Goal: Task Accomplishment & Management: Complete application form

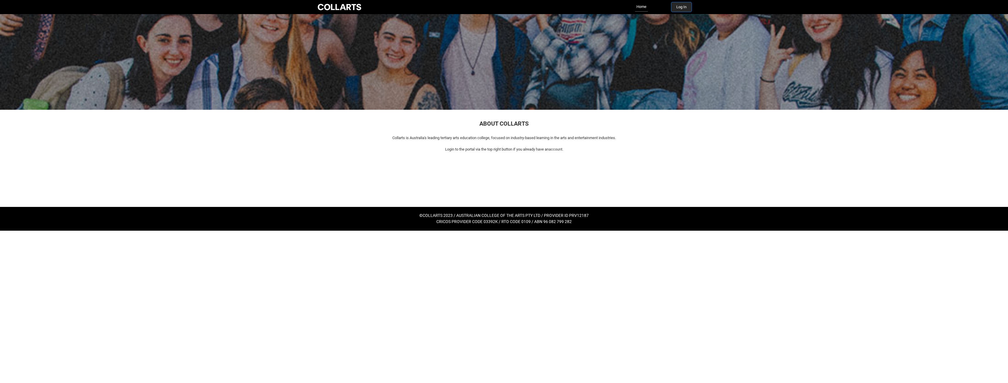
click at [685, 7] on button "Log In" at bounding box center [682, 6] width 20 height 9
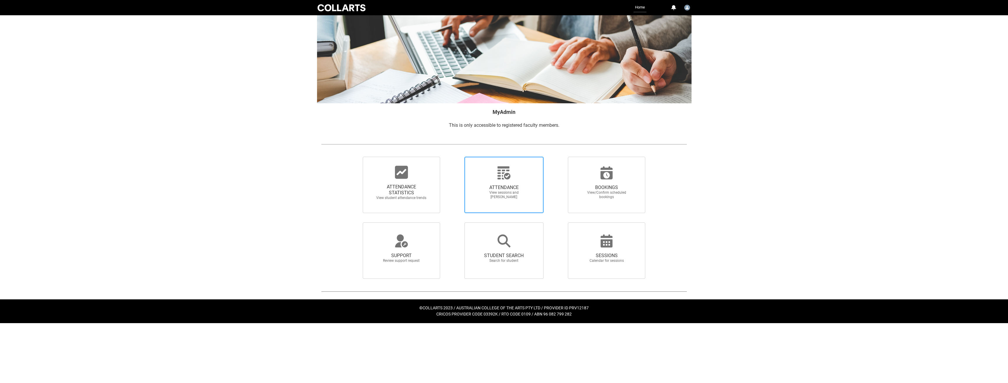
click at [519, 194] on span "View sessions and [PERSON_NAME]" at bounding box center [504, 194] width 52 height 9
click at [455, 157] on input "ATTENDANCE View sessions and [PERSON_NAME]" at bounding box center [454, 156] width 0 height 0
radio input "true"
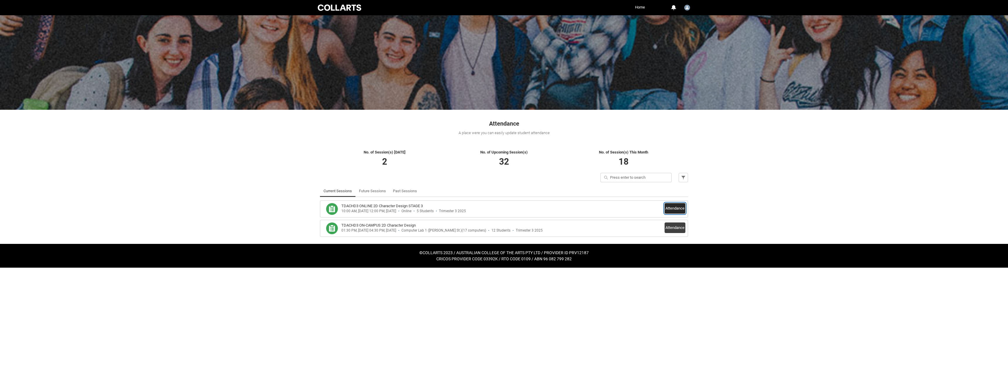
click at [681, 211] on button "Attendance" at bounding box center [675, 208] width 21 height 11
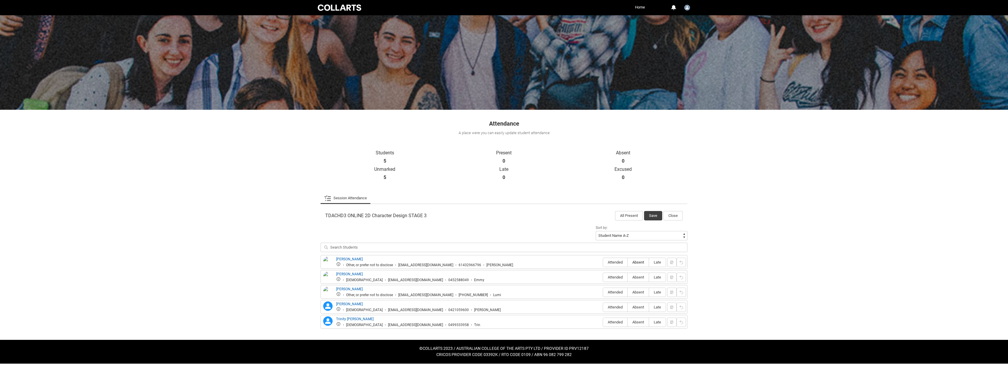
click at [638, 262] on span "Absent" at bounding box center [638, 262] width 21 height 4
click at [628, 262] on input "Absent" at bounding box center [628, 262] width 0 height 0
type lightning-radio-group "Absent"
radio input "true"
click at [642, 281] on label "Absent" at bounding box center [638, 277] width 21 height 9
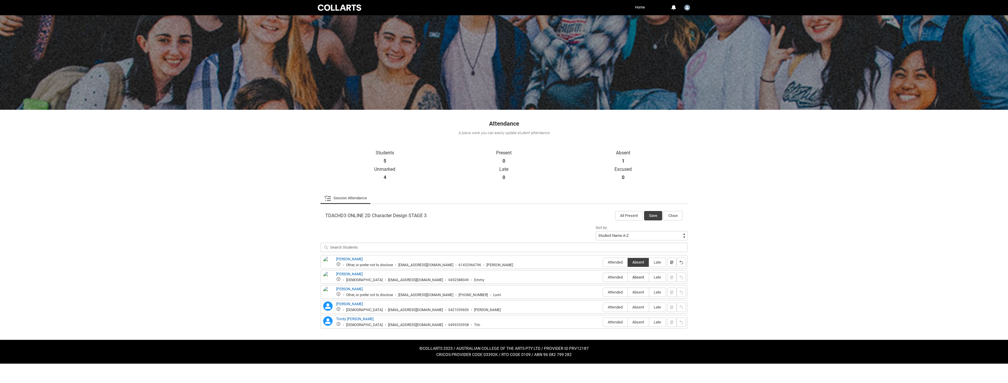
click at [628, 277] on input "Absent" at bounding box center [628, 277] width 0 height 0
type lightning-radio-group "Absent"
radio input "true"
click at [614, 290] on span "Attended" at bounding box center [615, 292] width 24 height 4
click at [603, 292] on input "Attended" at bounding box center [603, 292] width 0 height 0
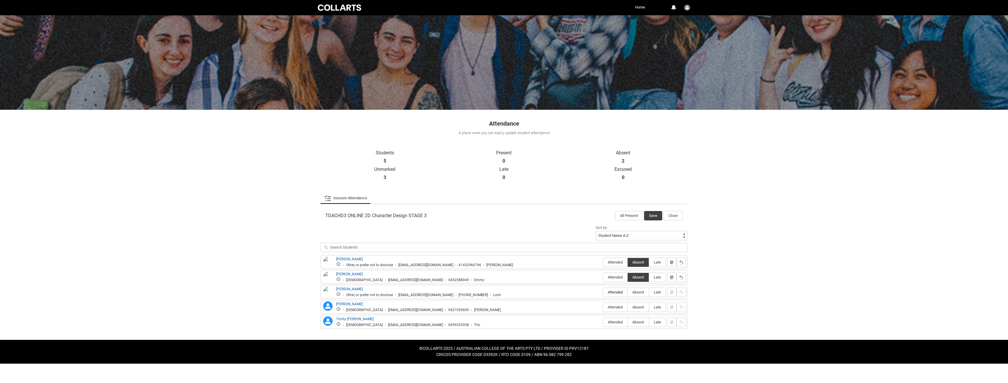
type lightning-radio-group "Attended"
radio input "true"
click at [615, 306] on span "Attended" at bounding box center [615, 307] width 24 height 4
click at [603, 307] on input "Attended" at bounding box center [603, 307] width 0 height 0
type lightning-radio-group "Attended"
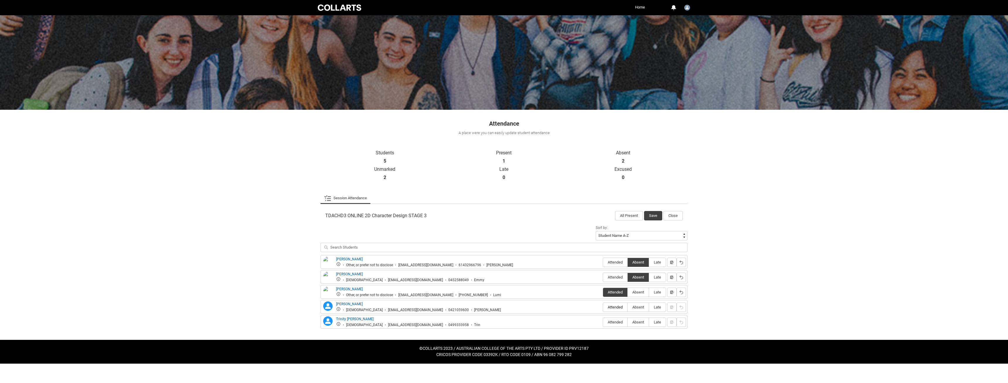
radio input "true"
click at [640, 321] on span "Absent" at bounding box center [638, 321] width 21 height 4
click at [628, 322] on input "Absent" at bounding box center [628, 322] width 0 height 0
type lightning-radio-group "Absent"
radio input "true"
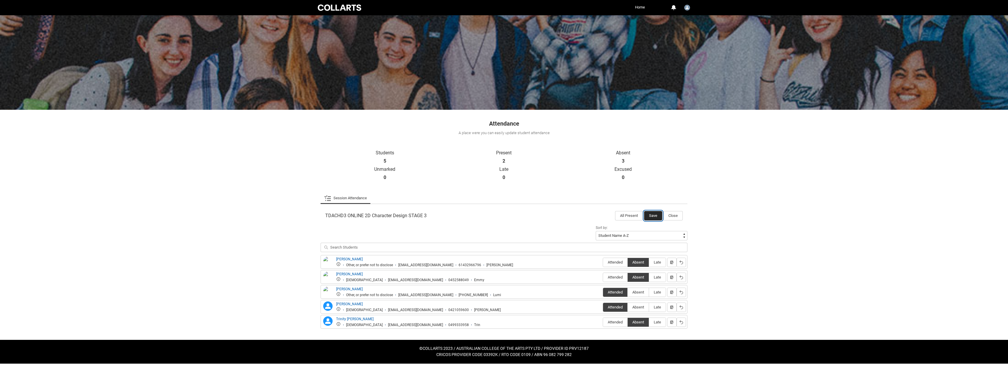
click at [655, 218] on button "Save" at bounding box center [653, 215] width 18 height 9
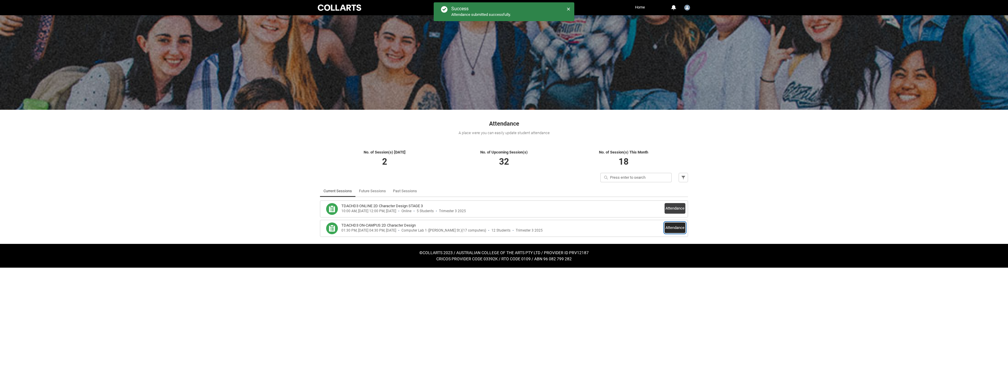
click at [679, 228] on button "Attendance" at bounding box center [675, 227] width 21 height 11
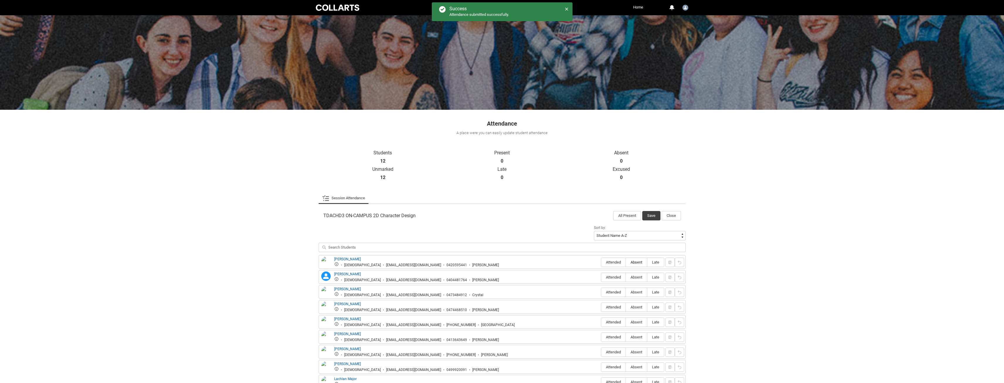
click at [635, 263] on span "Absent" at bounding box center [636, 262] width 21 height 4
click at [626, 262] on input "Absent" at bounding box center [625, 262] width 0 height 0
type lightning-radio-group "Absent"
radio input "true"
click at [637, 278] on span "Absent" at bounding box center [636, 277] width 21 height 4
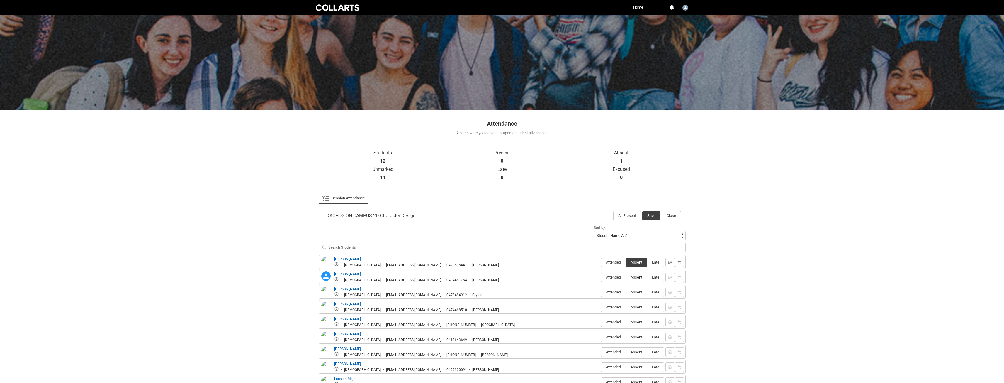
click at [626, 277] on input "Absent" at bounding box center [625, 277] width 0 height 0
type lightning-radio-group "Absent"
radio input "true"
click at [614, 277] on span "Attended" at bounding box center [613, 277] width 24 height 4
click at [601, 277] on input "Attended" at bounding box center [601, 277] width 0 height 0
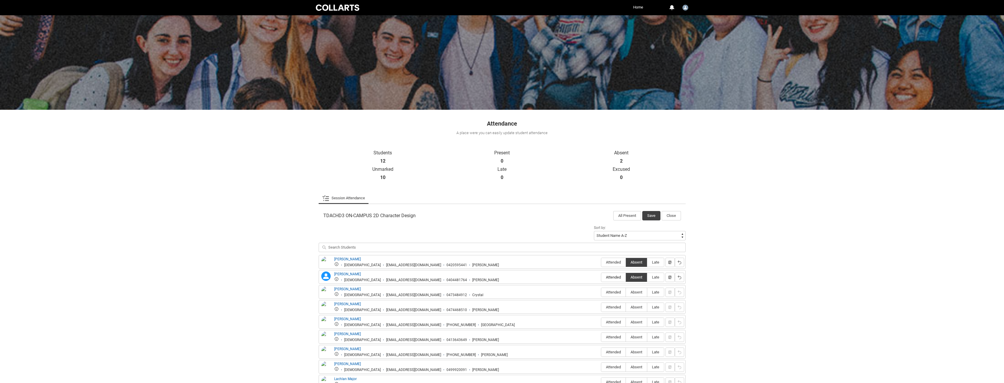
type lightning-radio-group "Attended"
radio input "true"
click at [637, 292] on span "Absent" at bounding box center [636, 292] width 21 height 4
click at [626, 292] on input "Absent" at bounding box center [625, 292] width 0 height 0
type lightning-radio-group "Absent"
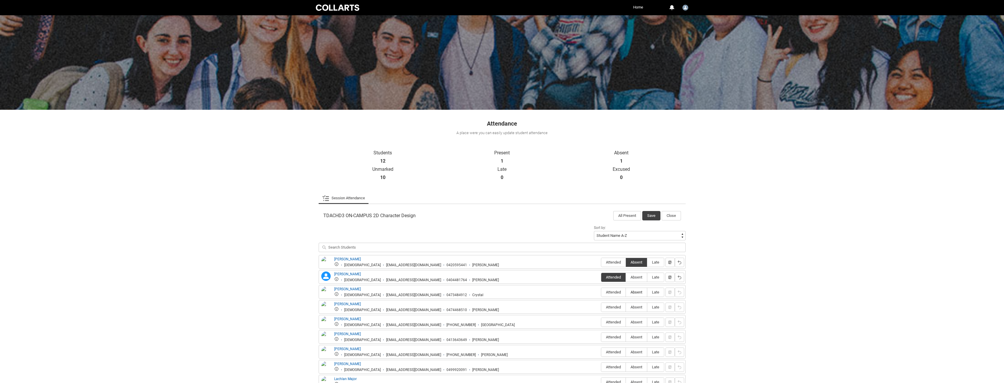
radio input "true"
click at [638, 306] on span "Absent" at bounding box center [636, 307] width 21 height 4
click at [626, 307] on input "Absent" at bounding box center [625, 307] width 0 height 0
type lightning-radio-group "Absent"
radio input "true"
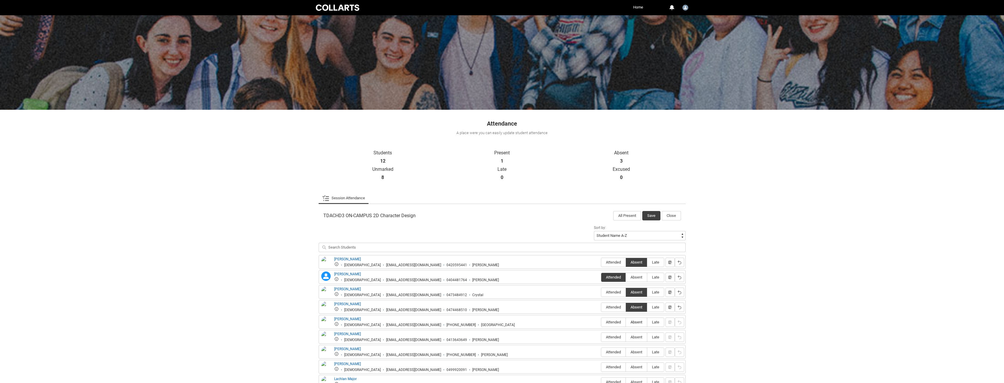
click at [640, 322] on span "Absent" at bounding box center [636, 321] width 21 height 4
click at [626, 322] on input "Absent" at bounding box center [625, 322] width 0 height 0
type lightning-radio-group "Absent"
radio input "true"
click at [617, 339] on label "Attended" at bounding box center [613, 336] width 24 height 9
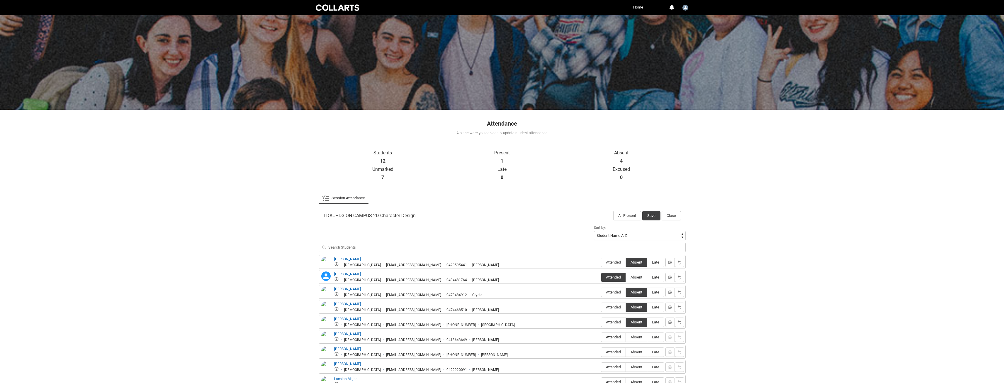
click at [601, 337] on input "Attended" at bounding box center [601, 336] width 0 height 0
type lightning-radio-group "Attended"
radio input "true"
click at [637, 353] on span "Absent" at bounding box center [636, 351] width 21 height 4
click at [626, 352] on input "Absent" at bounding box center [625, 351] width 0 height 0
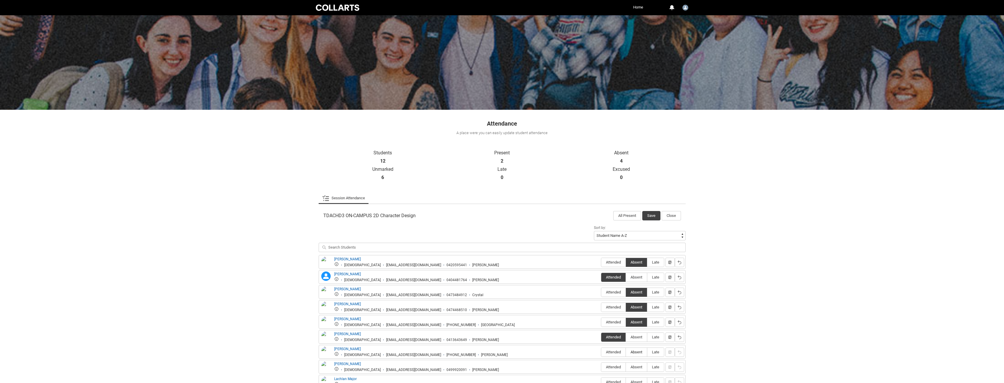
type lightning-radio-group "Absent"
radio input "true"
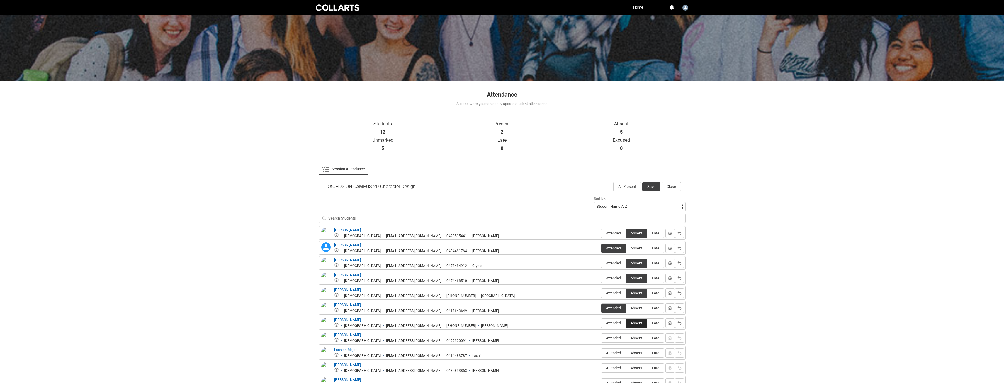
scroll to position [29, 0]
click at [636, 337] on span "Absent" at bounding box center [636, 337] width 21 height 4
click at [626, 337] on input "Absent" at bounding box center [625, 337] width 0 height 0
type lightning-radio-group "Absent"
radio input "true"
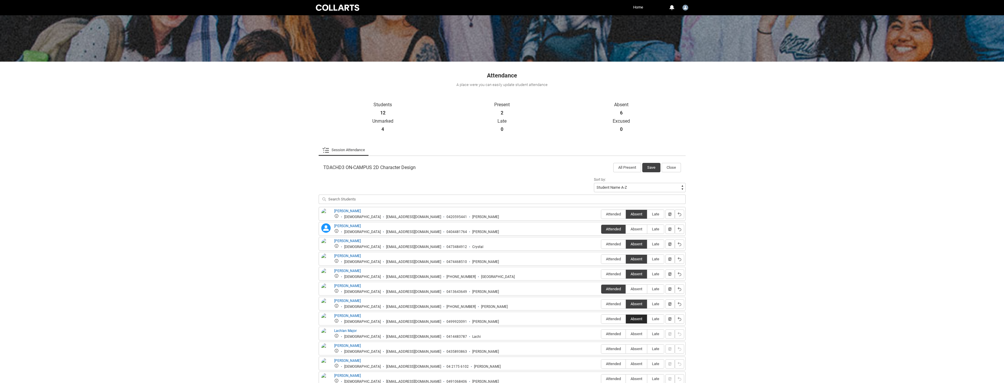
scroll to position [59, 0]
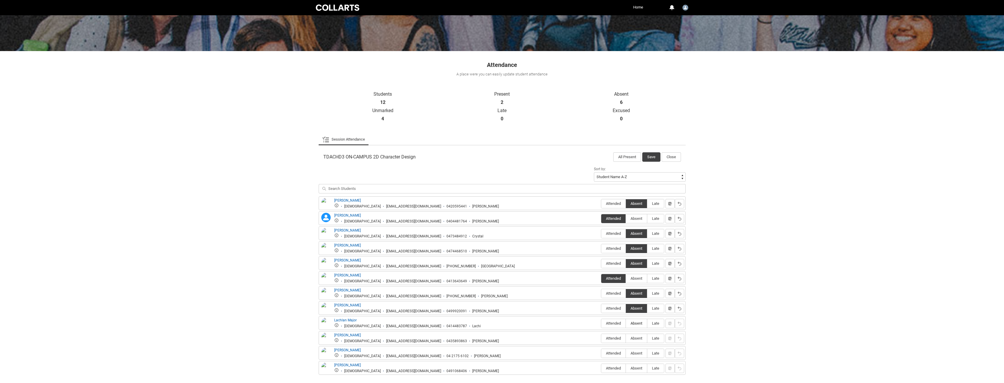
click at [635, 322] on span "Absent" at bounding box center [636, 323] width 21 height 4
click at [626, 323] on input "Absent" at bounding box center [625, 323] width 0 height 0
type lightning-radio-group "Absent"
radio input "true"
click at [642, 340] on label "Absent" at bounding box center [636, 338] width 21 height 9
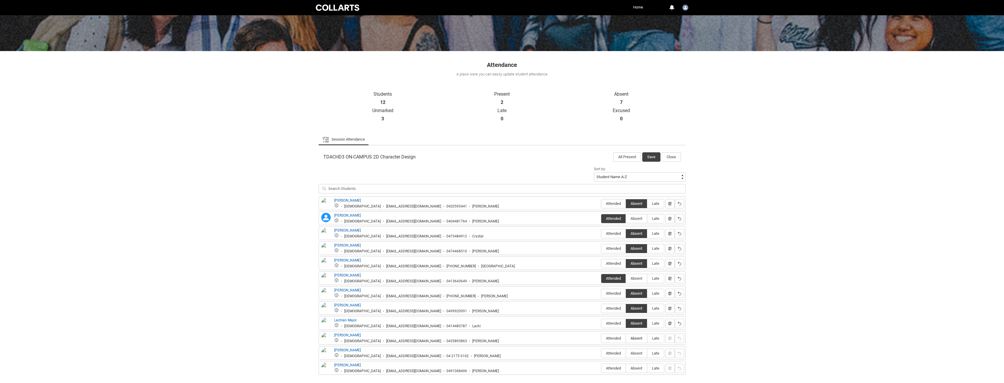
click at [626, 338] on input "Absent" at bounding box center [625, 338] width 0 height 0
type lightning-radio-group "Absent"
radio input "true"
click at [612, 354] on span "Attended" at bounding box center [613, 353] width 24 height 4
click at [601, 353] on input "Attended" at bounding box center [601, 353] width 0 height 0
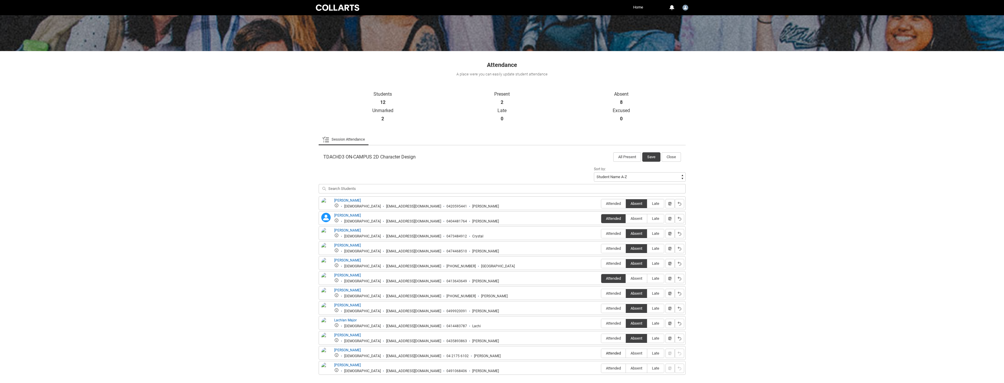
type lightning-radio-group "Attended"
radio input "true"
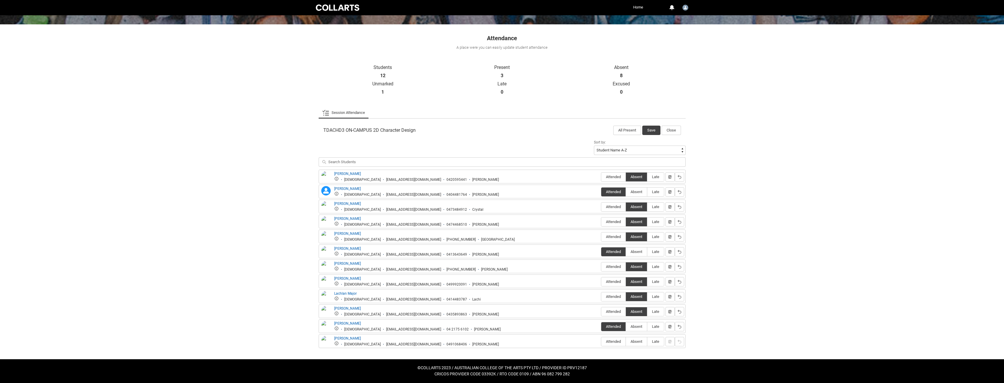
click at [612, 348] on div "TDACHD3 ON-CAMPUS 2D Character Design All Present Save Close Sort by: Student N…" at bounding box center [502, 236] width 367 height 236
click at [611, 342] on span "Attended" at bounding box center [613, 341] width 24 height 4
click at [601, 341] on input "Attended" at bounding box center [601, 341] width 0 height 0
type lightning-radio-group "Attended"
radio input "true"
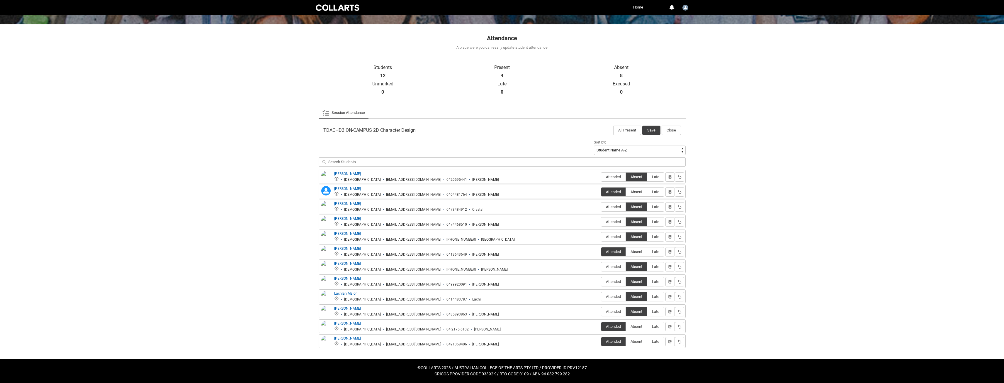
click at [611, 208] on span "Attended" at bounding box center [613, 206] width 24 height 4
click at [601, 207] on input "Attended" at bounding box center [601, 206] width 0 height 0
type lightning-radio-group "Attended"
radio input "true"
click at [650, 127] on button "Save" at bounding box center [651, 129] width 18 height 9
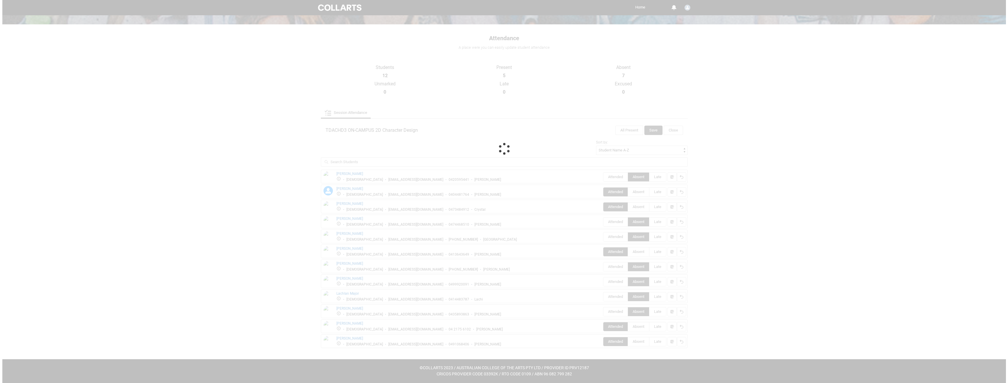
scroll to position [0, 0]
